Goal: Find specific page/section: Find specific page/section

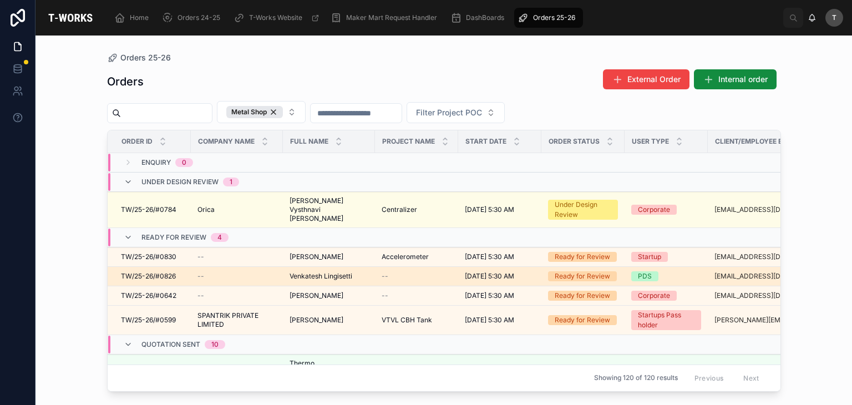
click at [322, 272] on span "Venkatesh Lingisetti" at bounding box center [321, 276] width 63 height 9
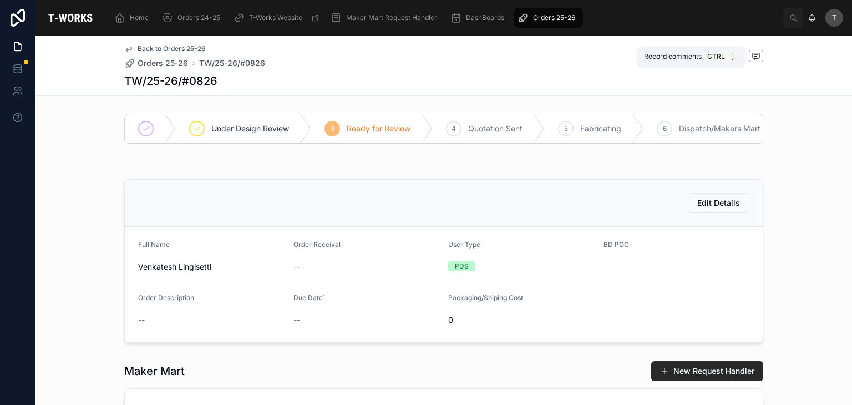
click at [749, 56] on span at bounding box center [756, 56] width 14 height 12
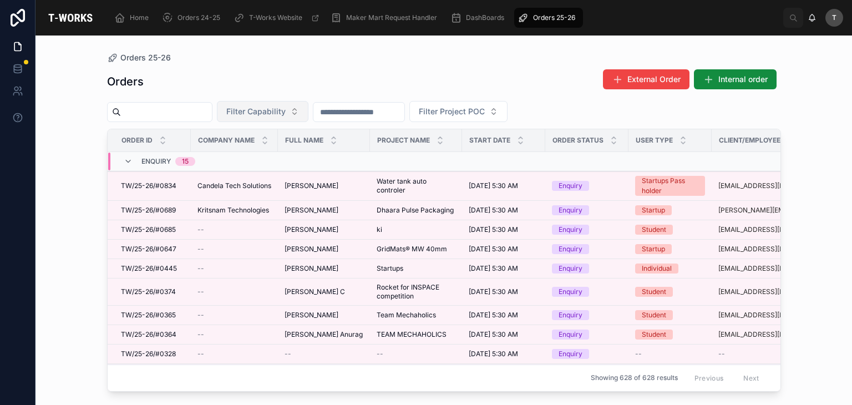
click at [284, 107] on span "Filter Capability" at bounding box center [255, 111] width 59 height 11
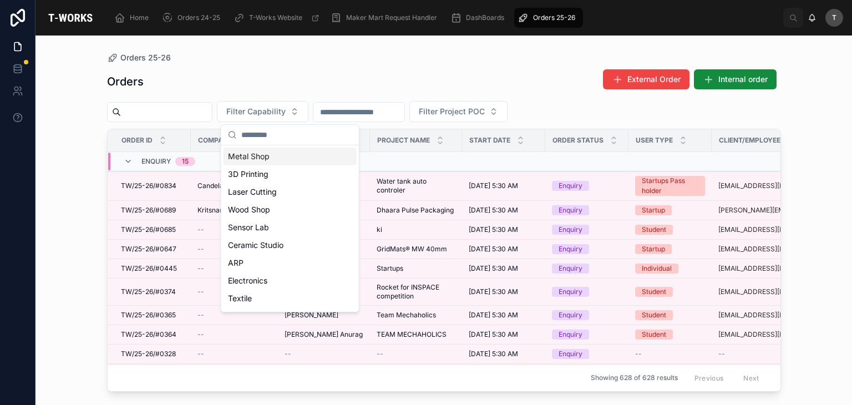
click at [262, 150] on div "Metal Shop" at bounding box center [290, 157] width 133 height 18
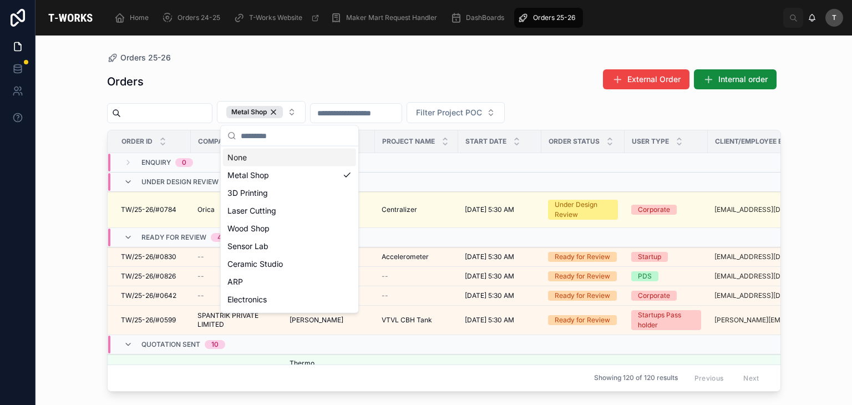
click at [170, 100] on div "Orders External Order Internal order Metal Shop Filter Project POC Order ID Com…" at bounding box center [444, 227] width 674 height 330
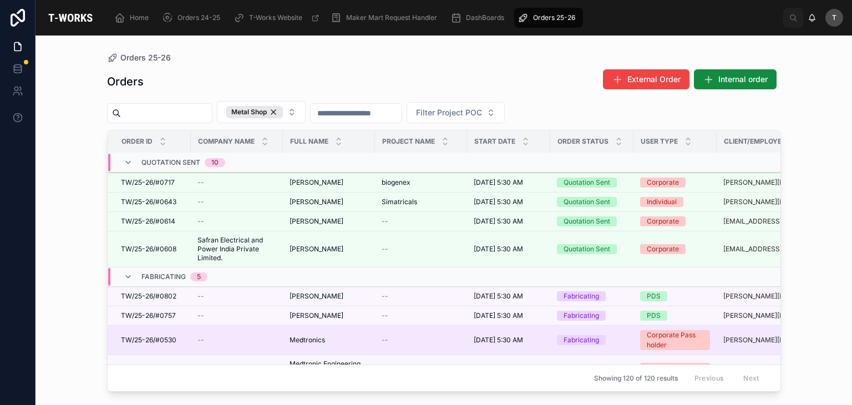
scroll to position [149, 0]
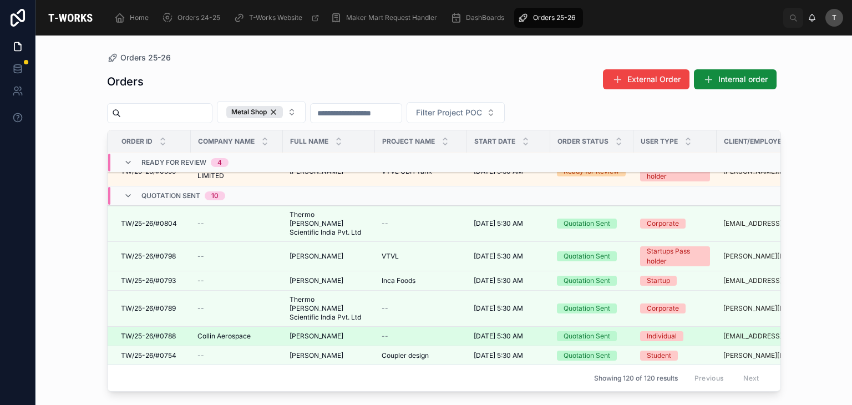
click at [171, 332] on span "TW/25-26/#0788" at bounding box center [148, 336] width 55 height 9
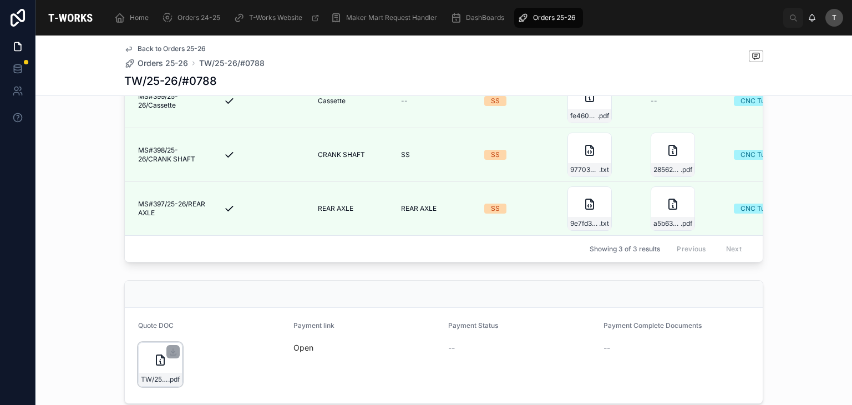
scroll to position [444, 0]
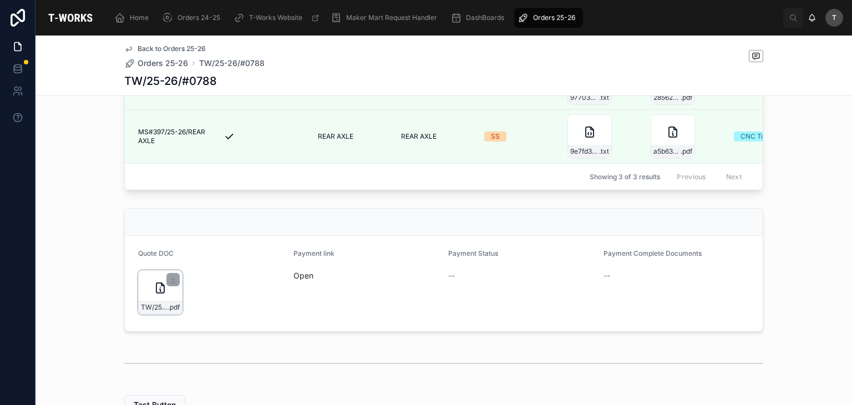
click at [138, 315] on div "TW/25-26/#0788 .pdf" at bounding box center [160, 292] width 44 height 44
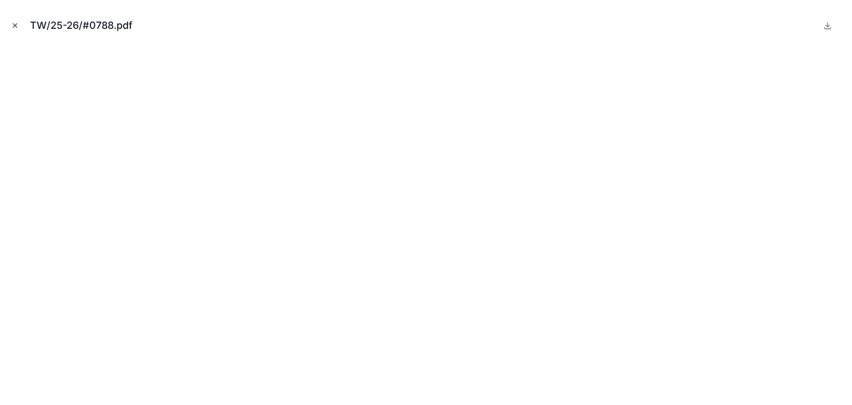
click at [14, 31] on button "Close modal" at bounding box center [15, 25] width 12 height 12
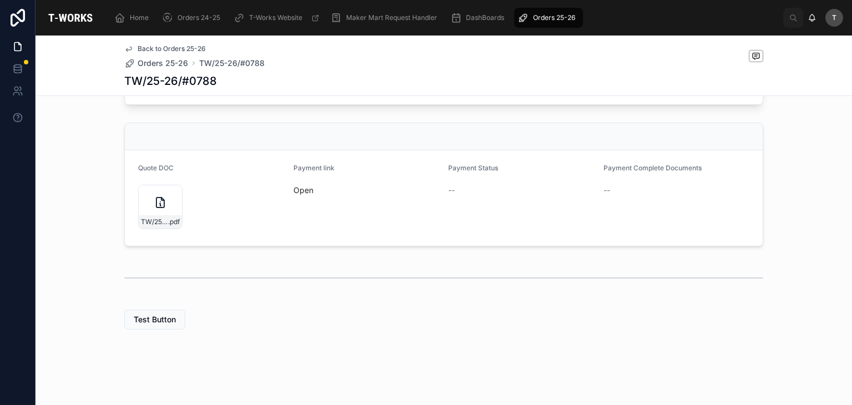
scroll to position [375, 0]
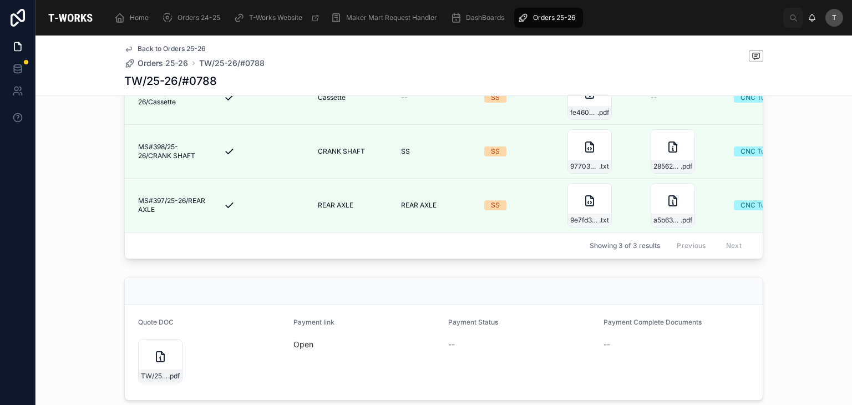
click at [140, 379] on div "TW/25-26/#0788 .pdf" at bounding box center [160, 361] width 44 height 44
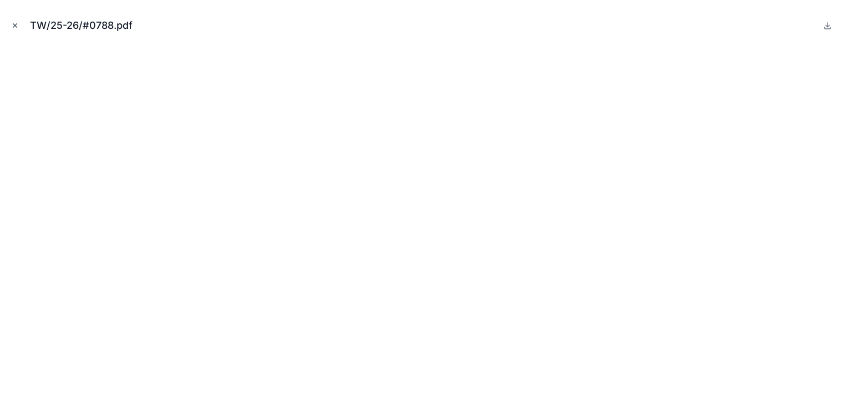
click at [16, 23] on icon "Close modal" at bounding box center [15, 26] width 8 height 8
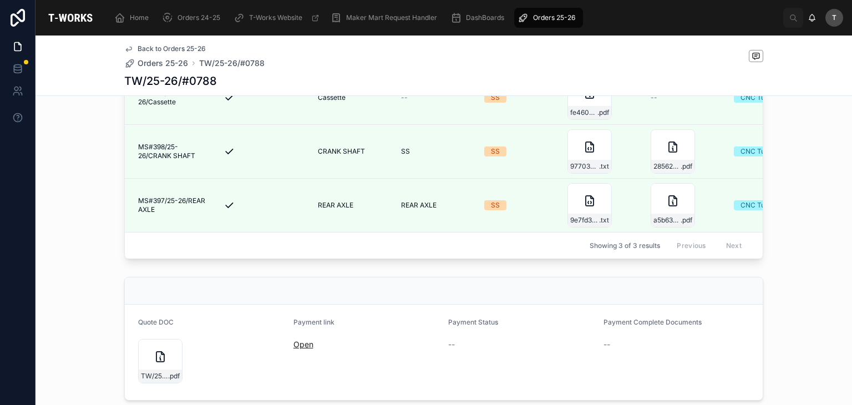
click at [295, 349] on link "Open" at bounding box center [304, 344] width 20 height 9
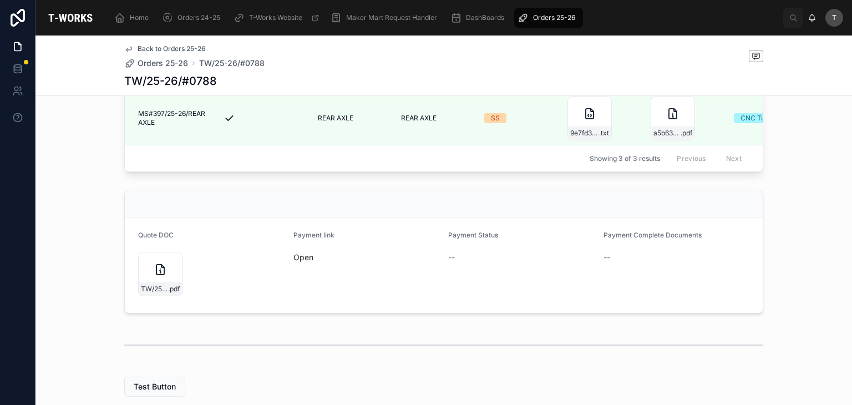
scroll to position [486, 0]
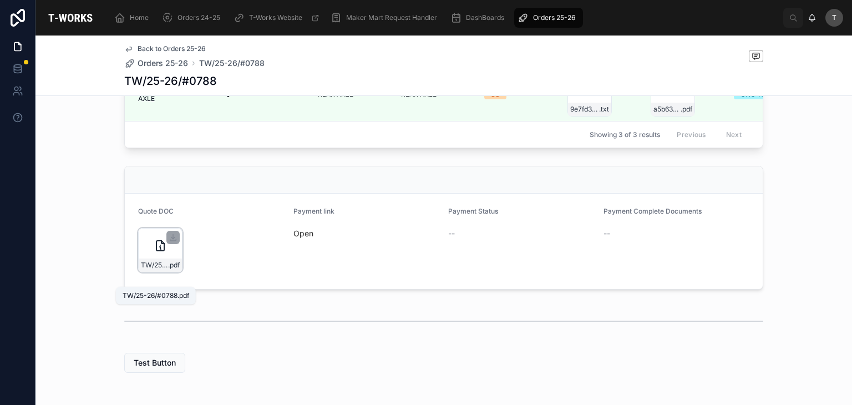
click at [169, 270] on span ".pdf" at bounding box center [174, 265] width 12 height 9
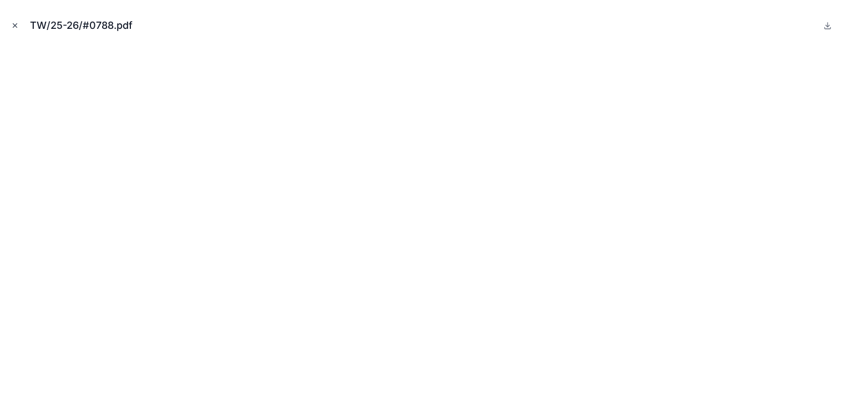
click at [19, 26] on button "Close modal" at bounding box center [15, 25] width 12 height 12
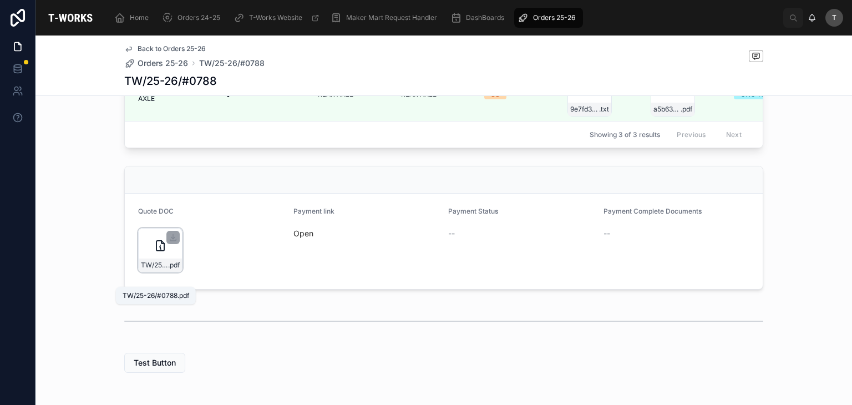
click at [170, 270] on span ".pdf" at bounding box center [174, 265] width 12 height 9
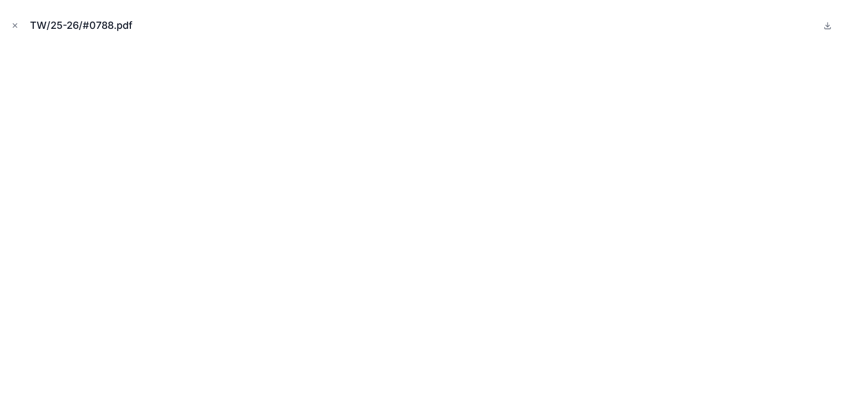
click at [20, 24] on button "Close modal" at bounding box center [15, 25] width 12 height 12
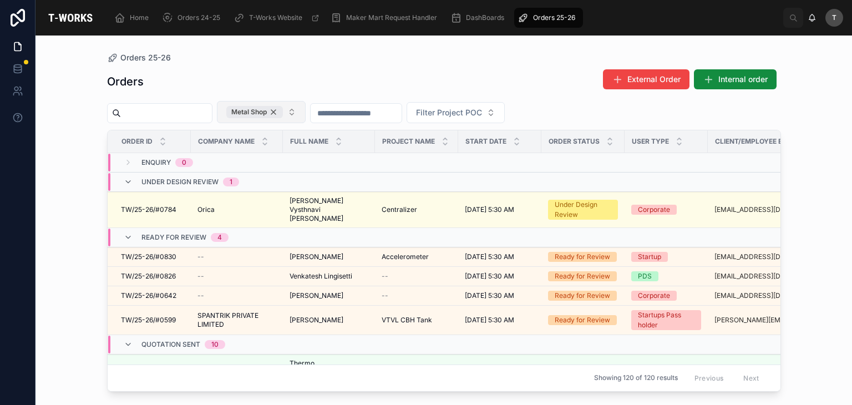
click at [283, 112] on div "Metal Shop" at bounding box center [254, 112] width 57 height 12
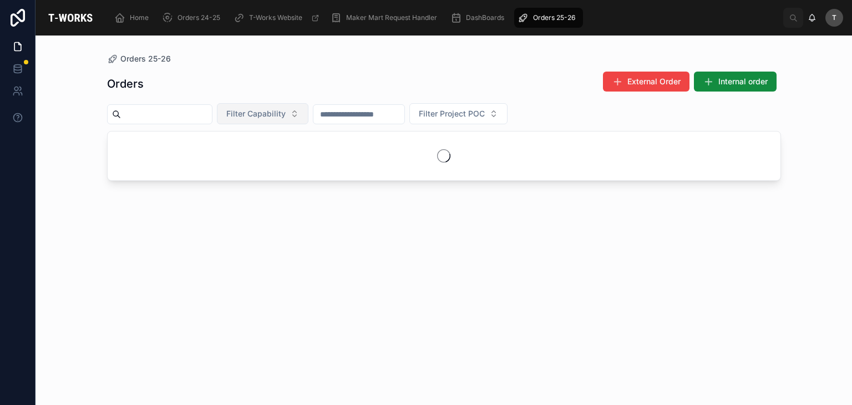
click at [186, 99] on div "Orders External Order Internal order Filter Capability Filter Project POC" at bounding box center [444, 227] width 674 height 327
click at [201, 112] on input "text" at bounding box center [166, 115] width 91 height 16
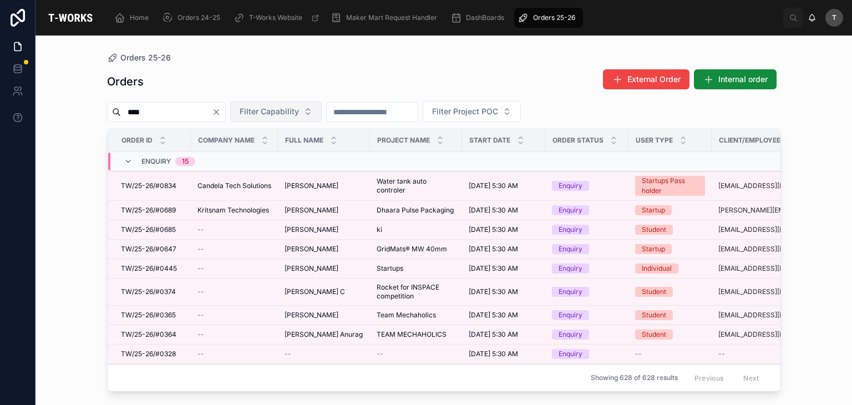
type input "****"
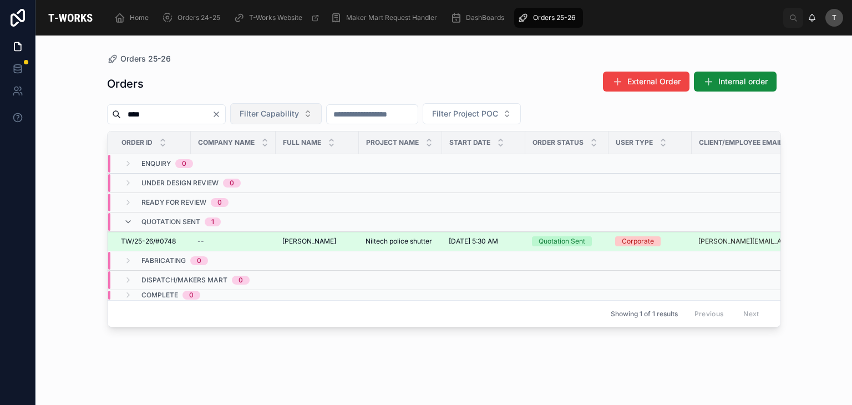
click at [164, 242] on span "TW/25-26/#0748" at bounding box center [148, 241] width 55 height 9
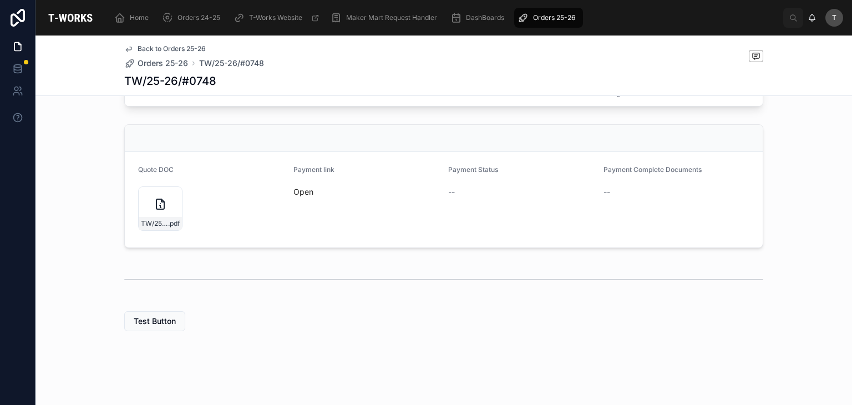
scroll to position [472, 0]
click at [300, 190] on link "Open" at bounding box center [304, 189] width 20 height 9
